Goal: Find contact information: Find contact information

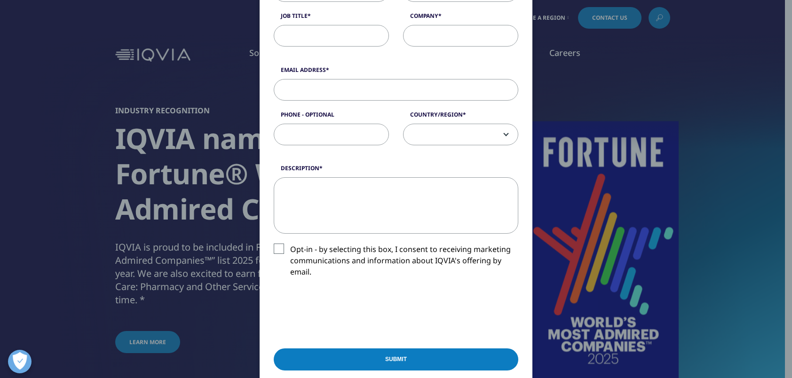
scroll to position [282, 0]
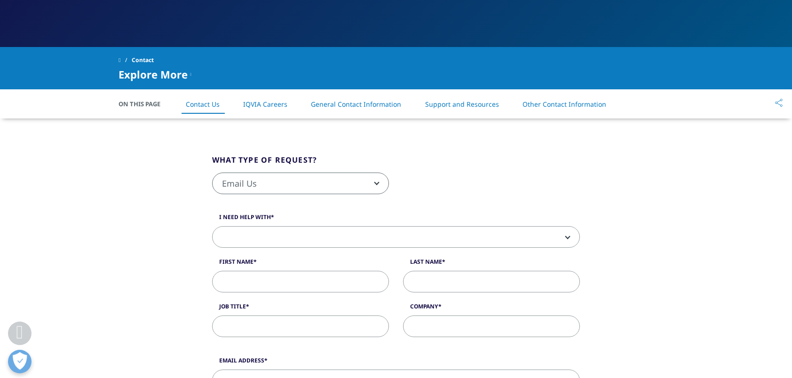
scroll to position [188, 0]
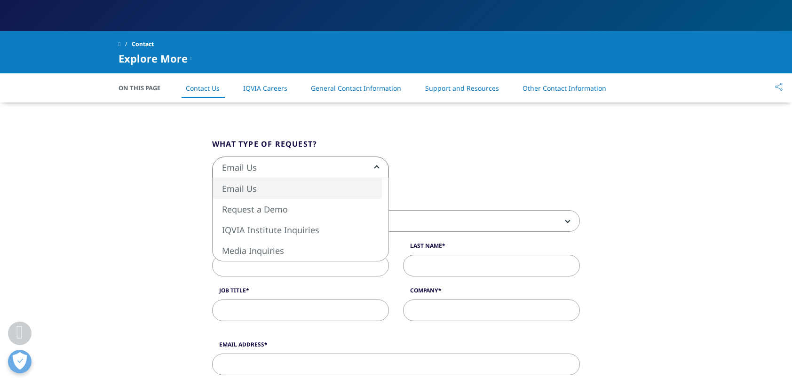
click at [379, 163] on span "Email Us" at bounding box center [301, 168] width 176 height 22
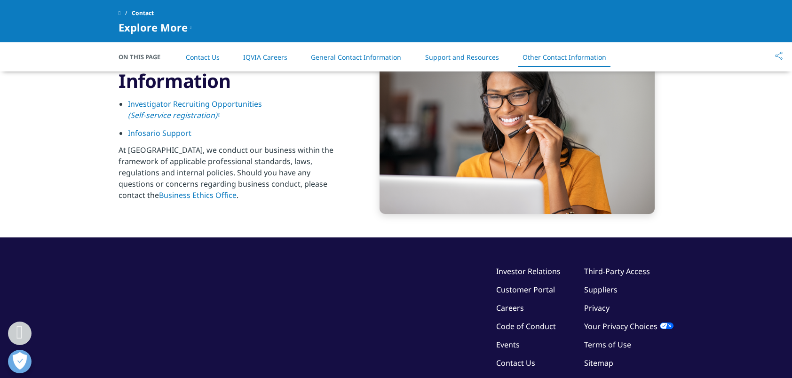
scroll to position [1505, 0]
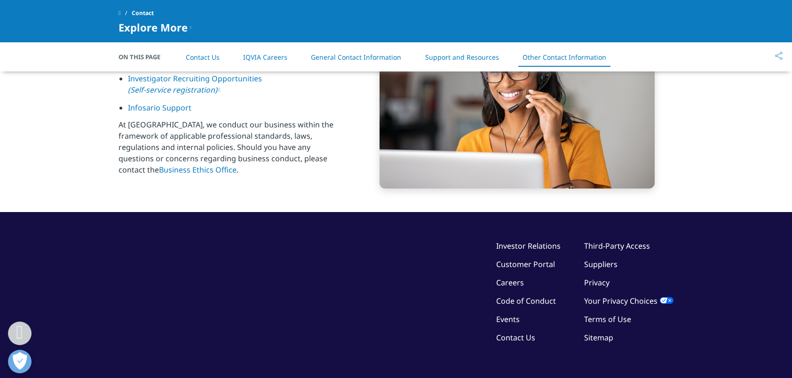
click at [509, 341] on link "Contact Us" at bounding box center [515, 337] width 39 height 10
